Goal: Transaction & Acquisition: Purchase product/service

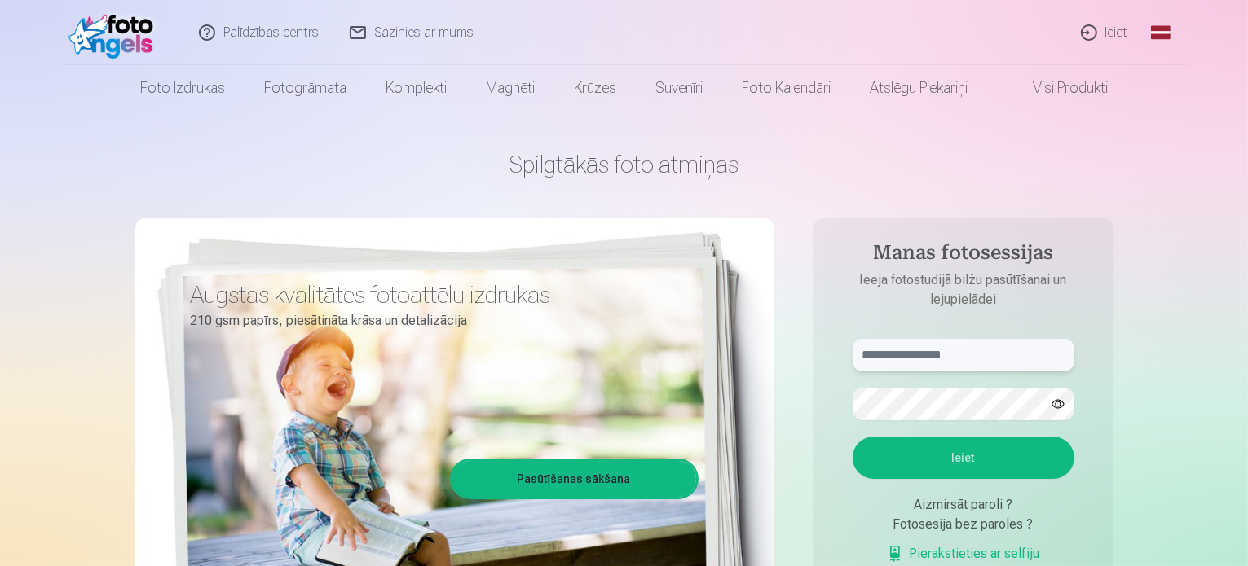
click at [892, 358] on input "text" at bounding box center [963, 355] width 222 height 33
type input "**********"
click at [852, 437] on button "Ieiet" at bounding box center [963, 458] width 222 height 42
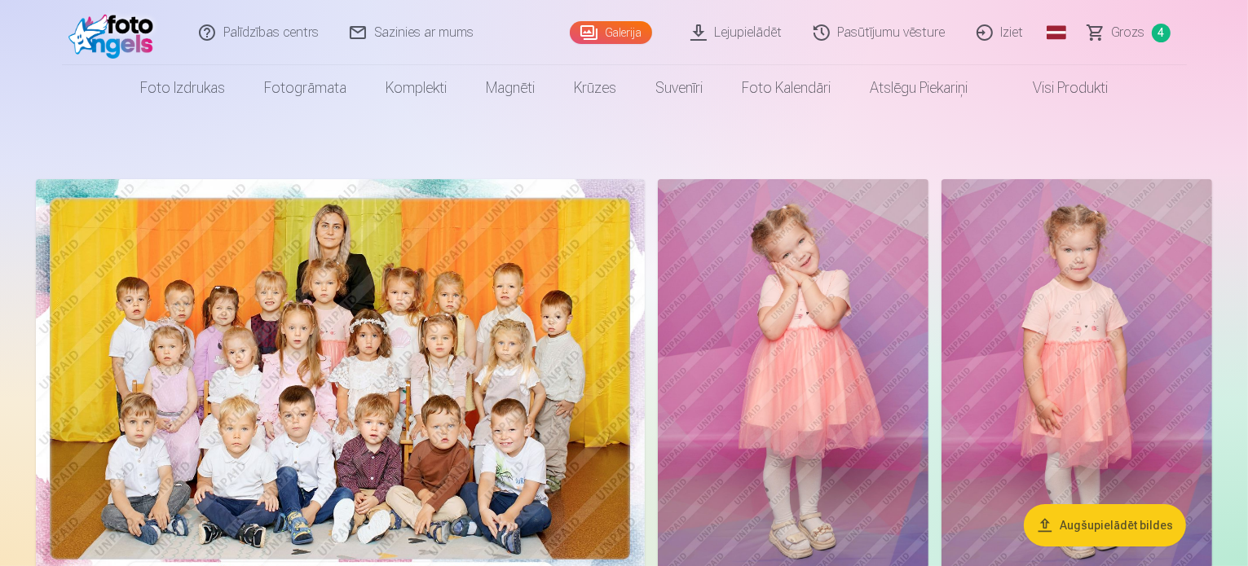
click at [1125, 37] on span "Grozs" at bounding box center [1128, 33] width 33 height 20
